Goal: Find specific page/section: Find specific page/section

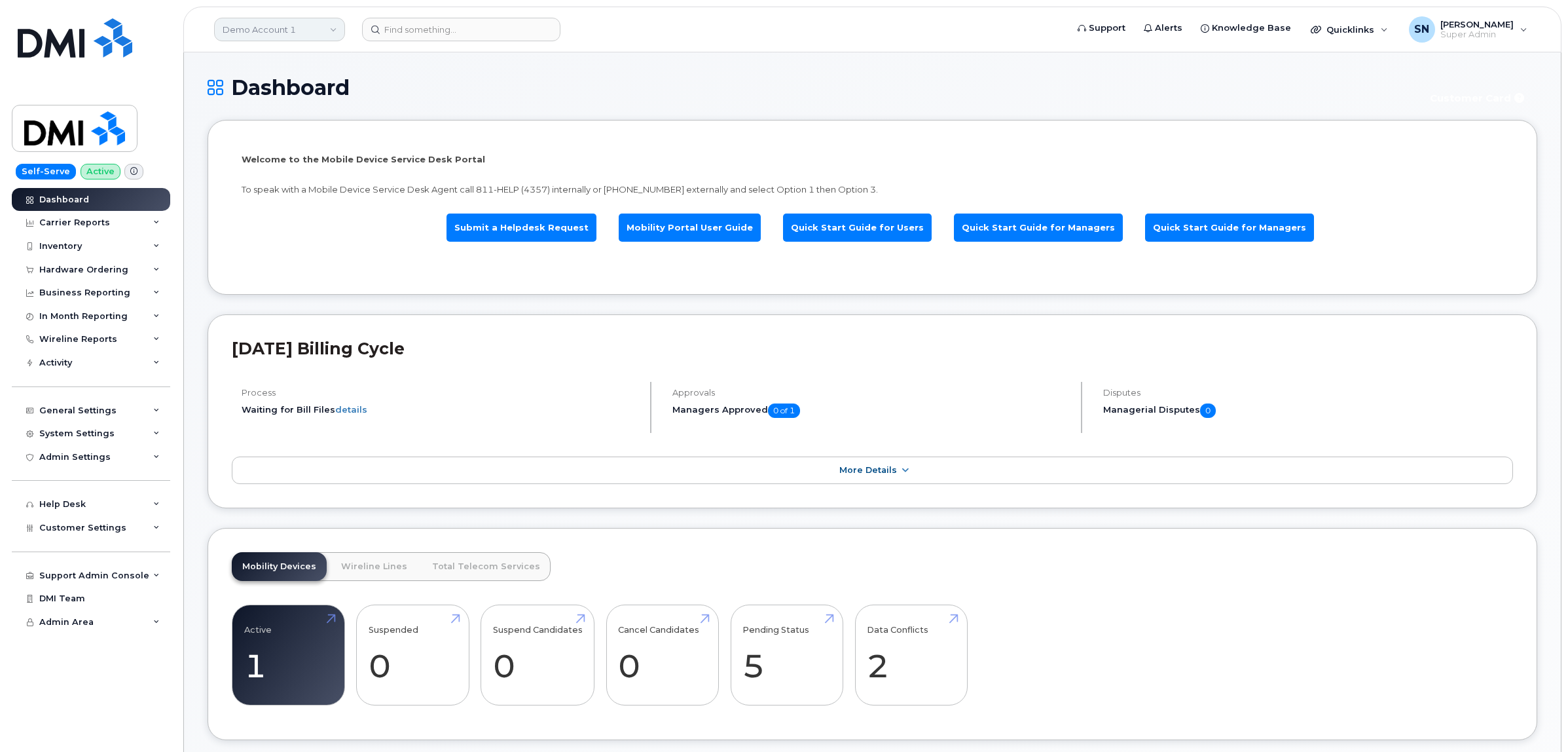
click at [261, 27] on link "Demo Account 1" at bounding box center [279, 29] width 131 height 24
type input "kiew"
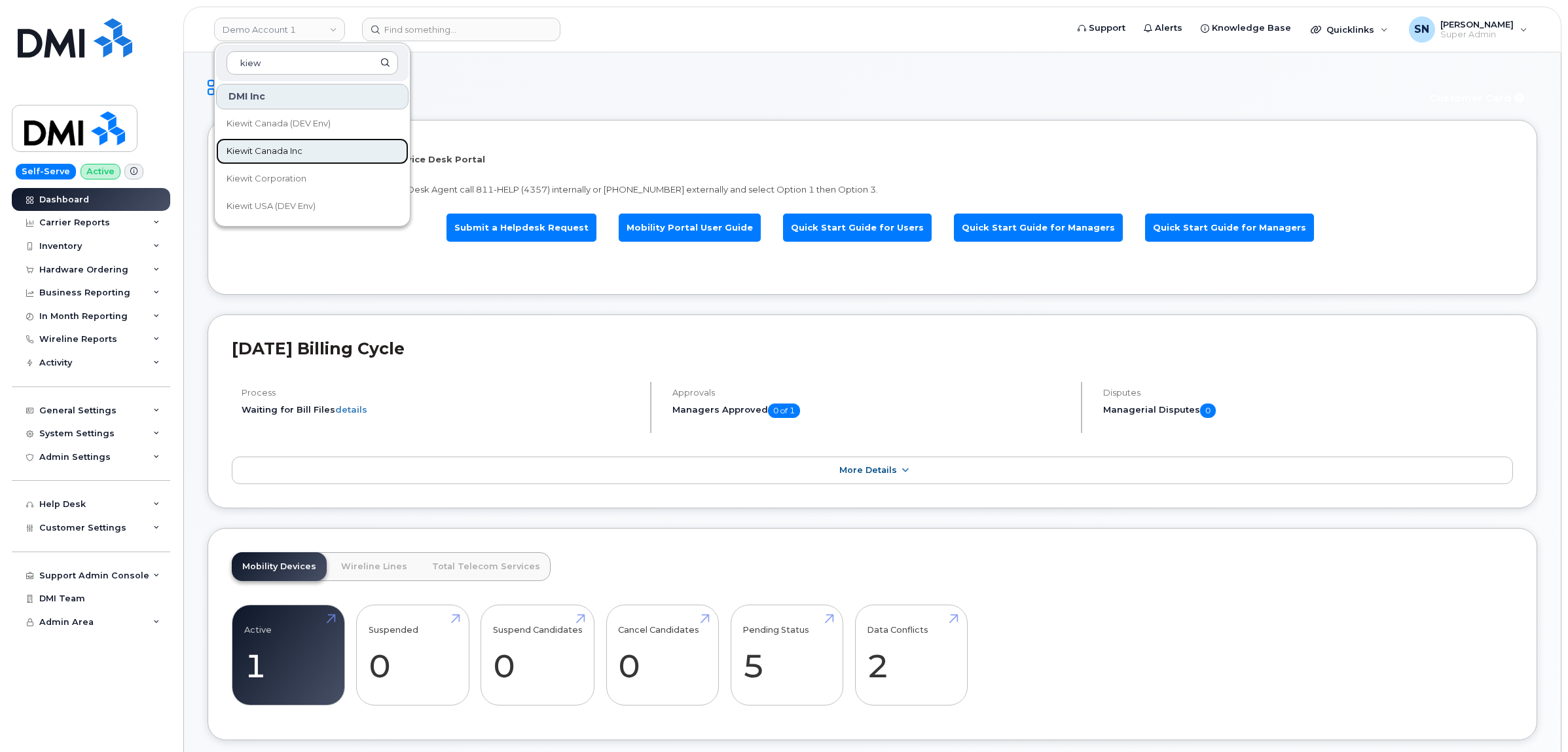
click at [316, 157] on link "Kiewit Canada Inc" at bounding box center [311, 151] width 192 height 26
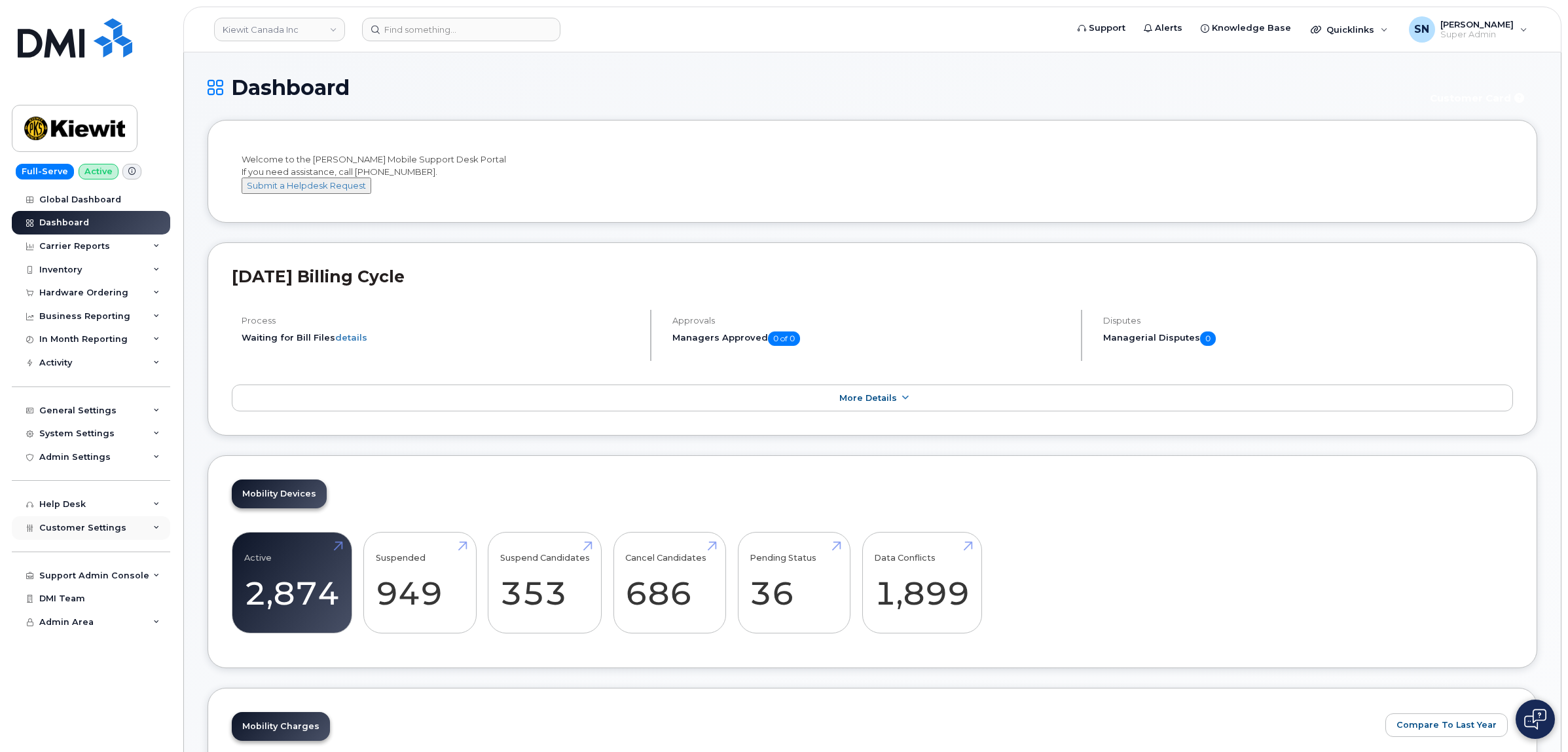
click at [104, 533] on span "Customer Settings" at bounding box center [82, 526] width 87 height 10
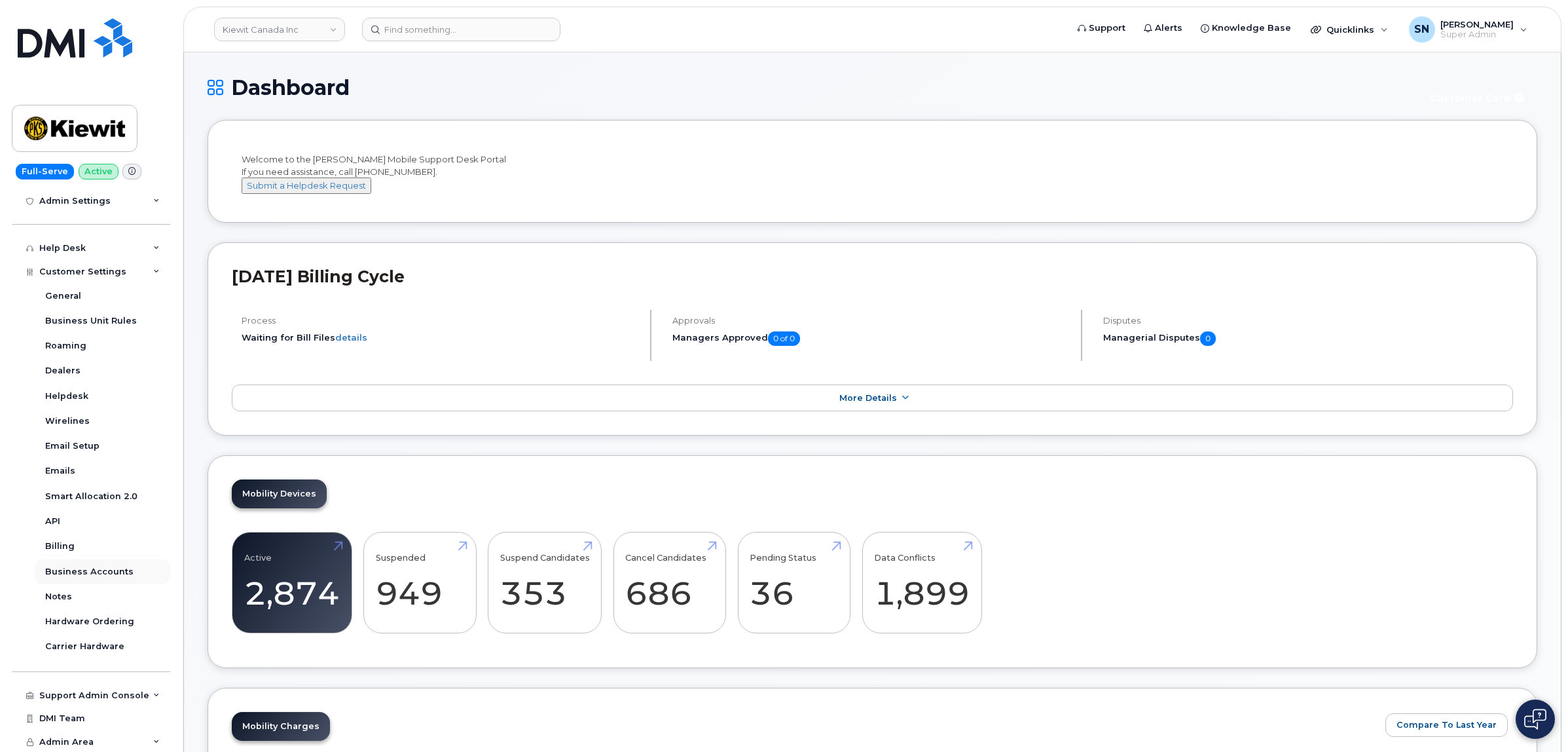
scroll to position [262, 0]
click at [107, 571] on div "Business Accounts" at bounding box center [89, 569] width 89 height 11
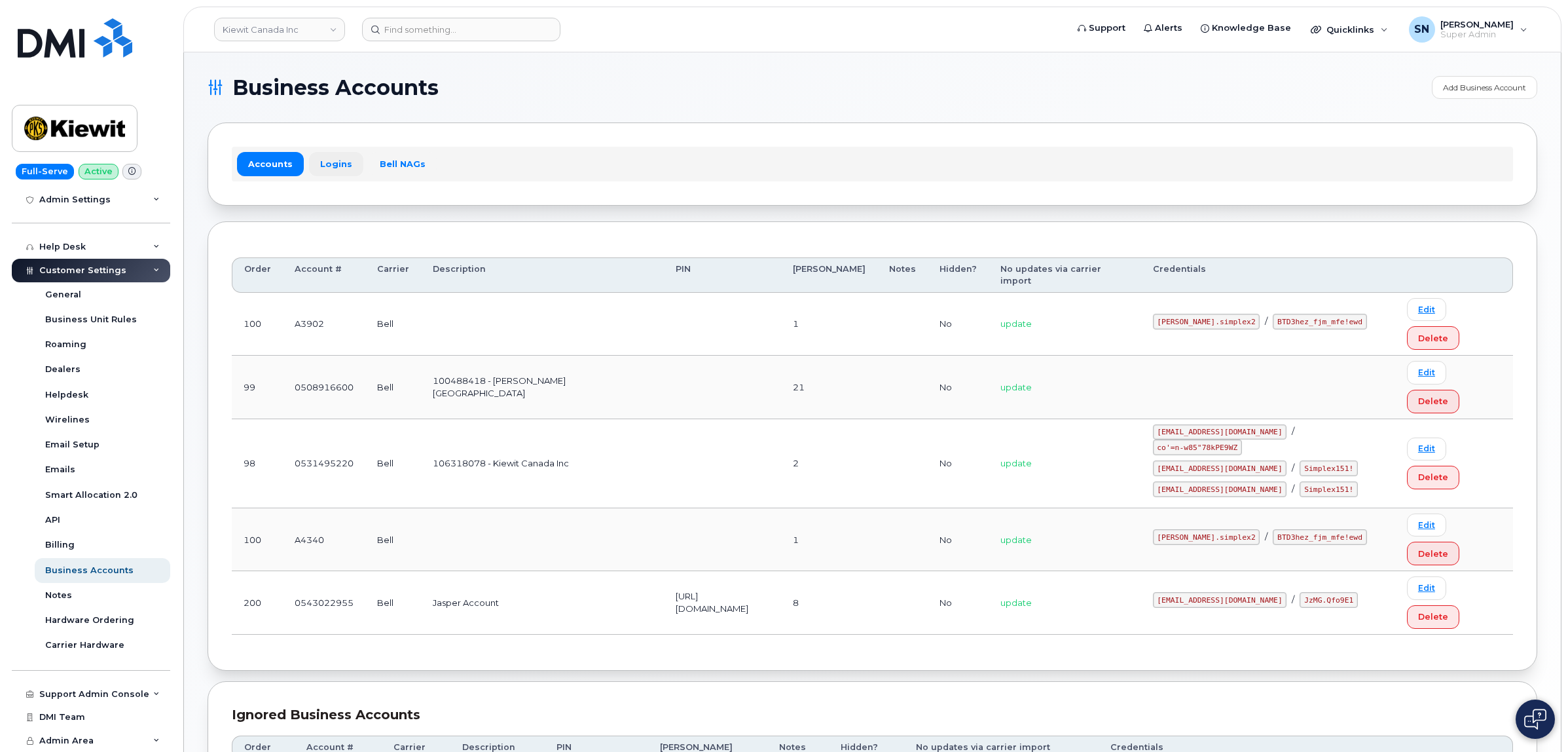
click at [326, 174] on link "Logins" at bounding box center [336, 163] width 54 height 24
